Goal: Transaction & Acquisition: Purchase product/service

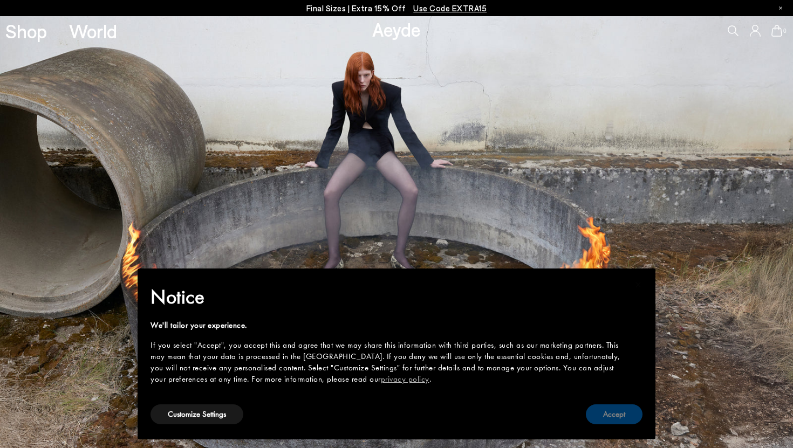
click at [610, 407] on button "Accept" at bounding box center [614, 415] width 57 height 20
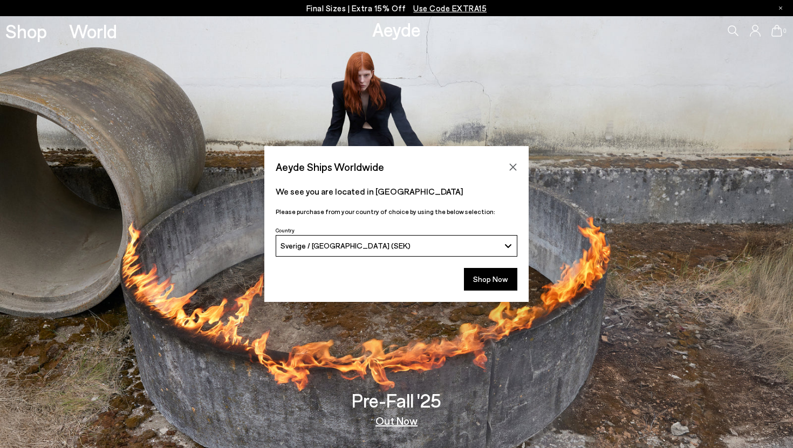
click at [453, 230] on div "Country Sverige / Sweden (SEK) Afghanistan (AFN)" at bounding box center [397, 240] width 242 height 33
click at [453, 235] on button "Sverige / [GEOGRAPHIC_DATA] (SEK)" at bounding box center [397, 246] width 242 height 22
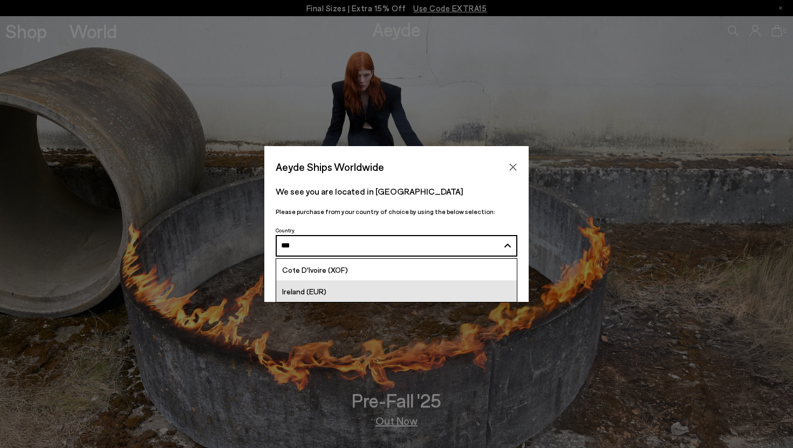
type input "***"
click at [297, 298] on link "Ireland (EUR)" at bounding box center [396, 291] width 241 height 22
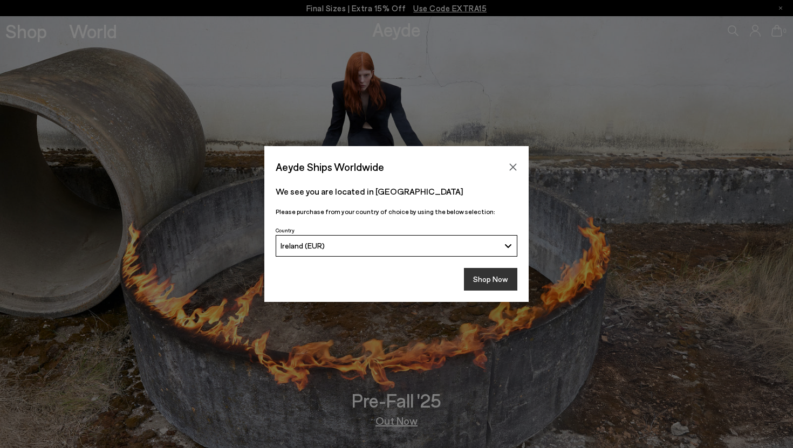
click at [476, 279] on button "Shop Now" at bounding box center [490, 279] width 53 height 23
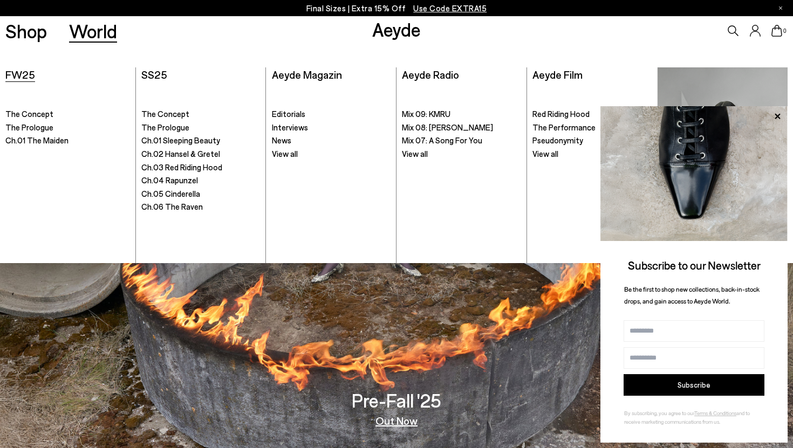
click at [13, 76] on span "FW25" at bounding box center [20, 74] width 30 height 13
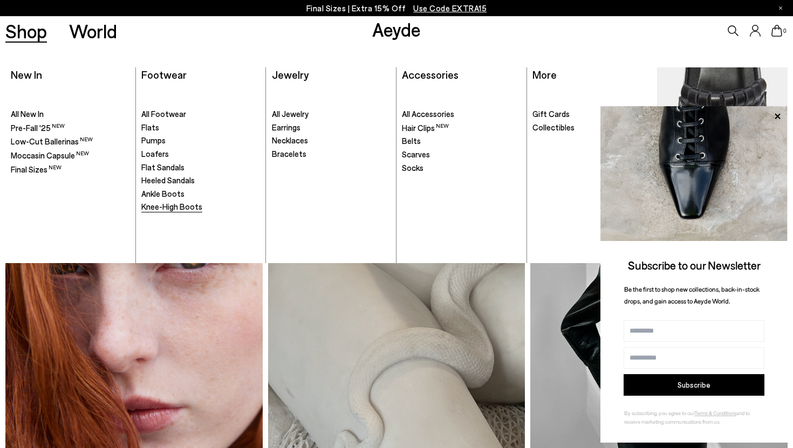
click at [163, 207] on span "Knee-High Boots" at bounding box center [171, 207] width 61 height 10
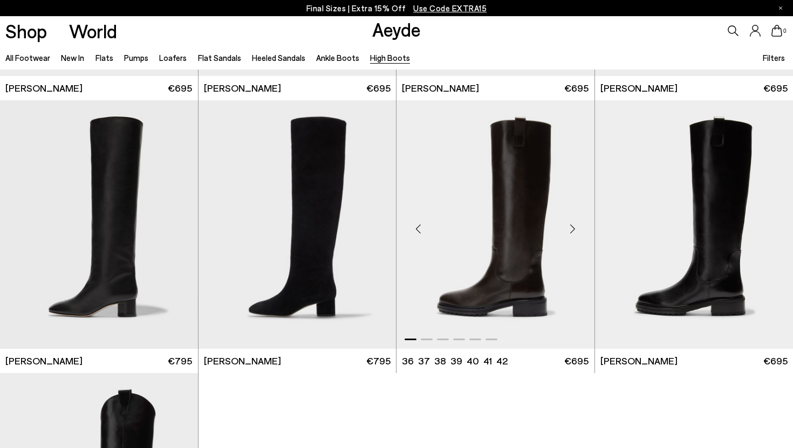
scroll to position [243, 0]
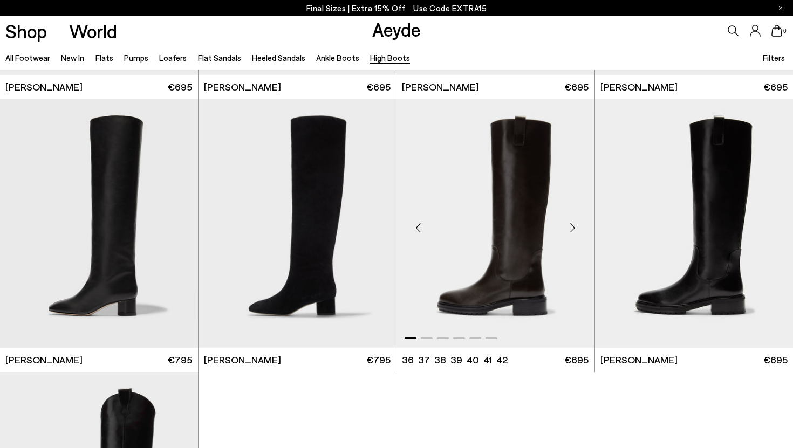
click at [490, 217] on img "1 / 6" at bounding box center [495, 223] width 198 height 249
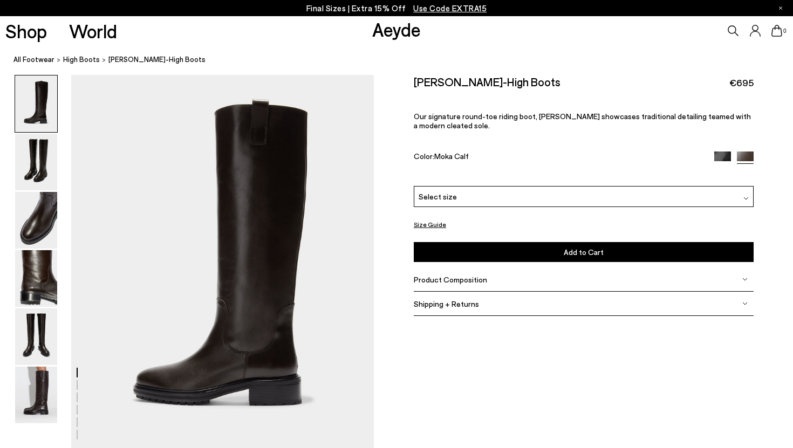
click at [446, 191] on span "Select size" at bounding box center [438, 196] width 38 height 11
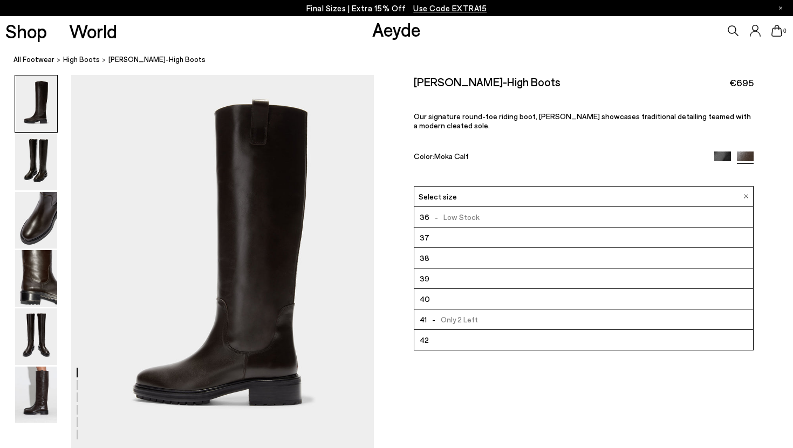
click at [446, 191] on span "Select size" at bounding box center [438, 196] width 38 height 11
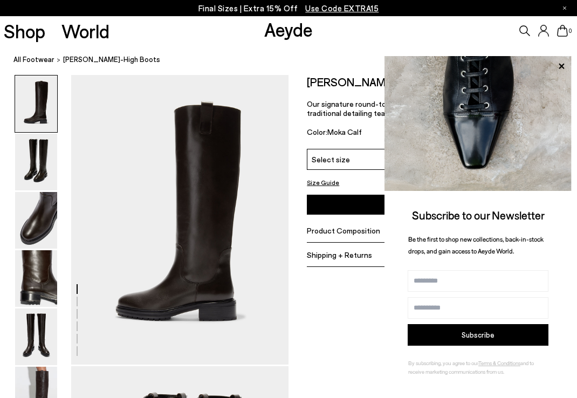
click at [561, 67] on icon at bounding box center [561, 66] width 14 height 14
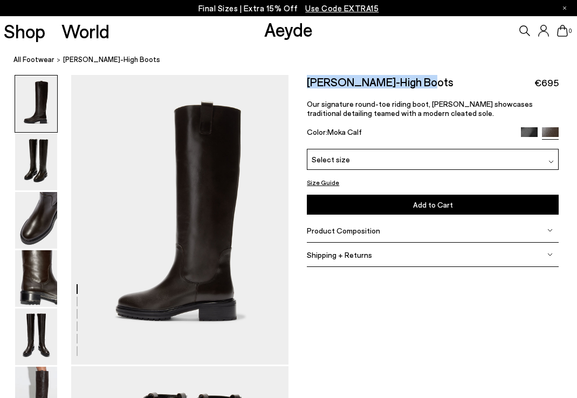
drag, startPoint x: 431, startPoint y: 86, endPoint x: 310, endPoint y: 81, distance: 120.9
click at [310, 81] on div "[PERSON_NAME]-High Boots €695" at bounding box center [433, 82] width 252 height 15
copy h2 "[PERSON_NAME]-High Boots"
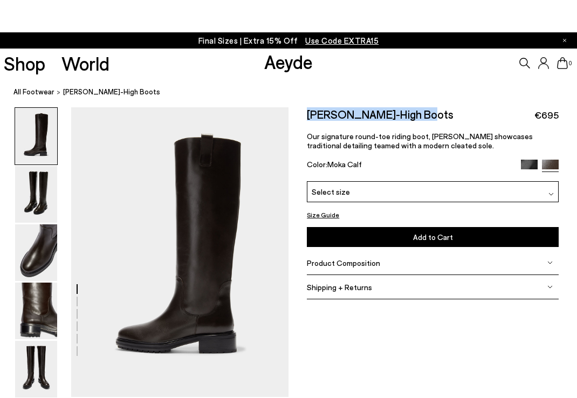
click at [0, 0] on span "Get link" at bounding box center [0, 0] width 0 height 0
click at [0, 0] on button "Generate and copy short link" at bounding box center [0, 0] width 0 height 0
click at [0, 0] on span "Get link" at bounding box center [0, 0] width 0 height 0
click at [0, 0] on span "Copy short link" at bounding box center [0, 0] width 0 height 0
